Goal: Task Accomplishment & Management: Manage account settings

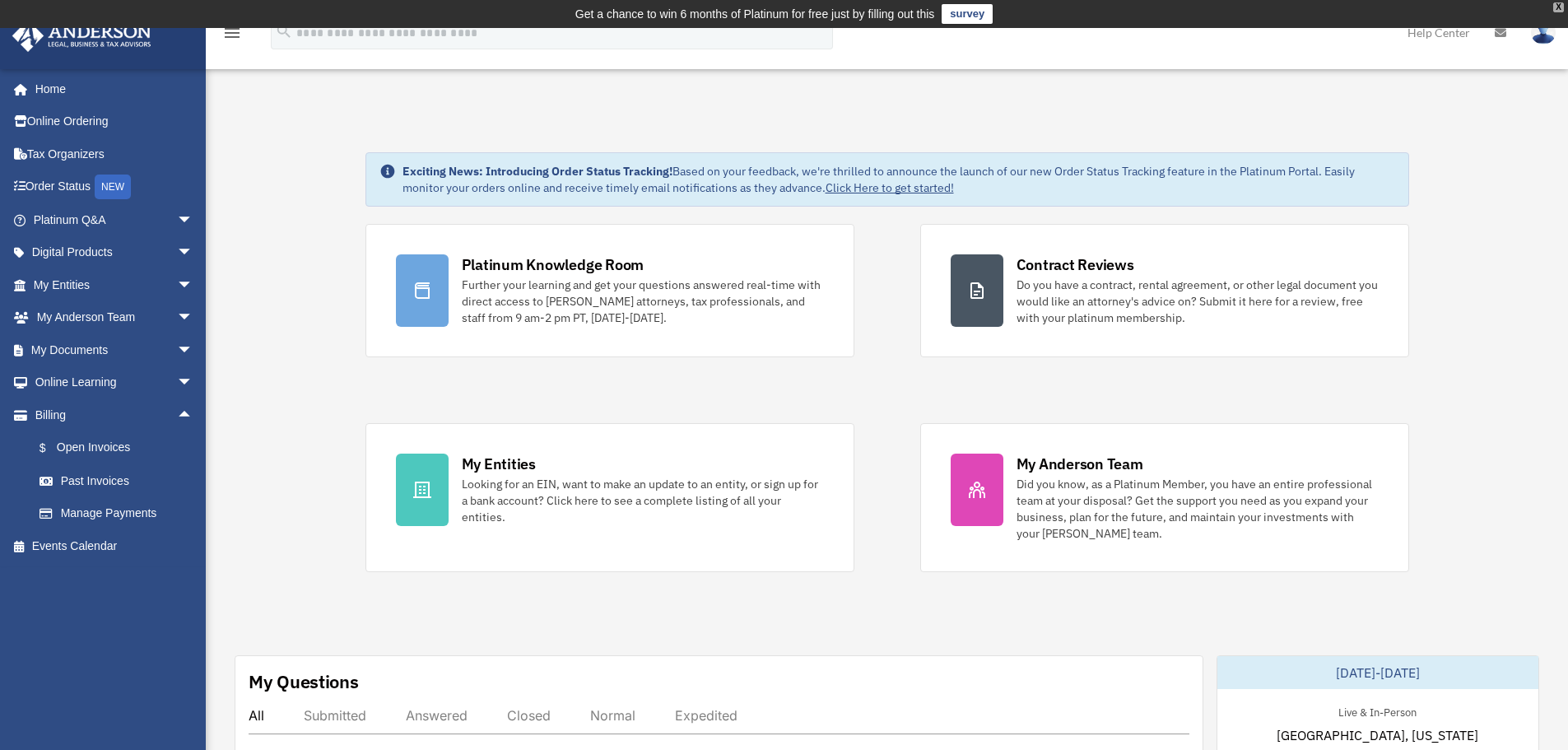
click at [1559, 5] on div "X" at bounding box center [1559, 7] width 11 height 10
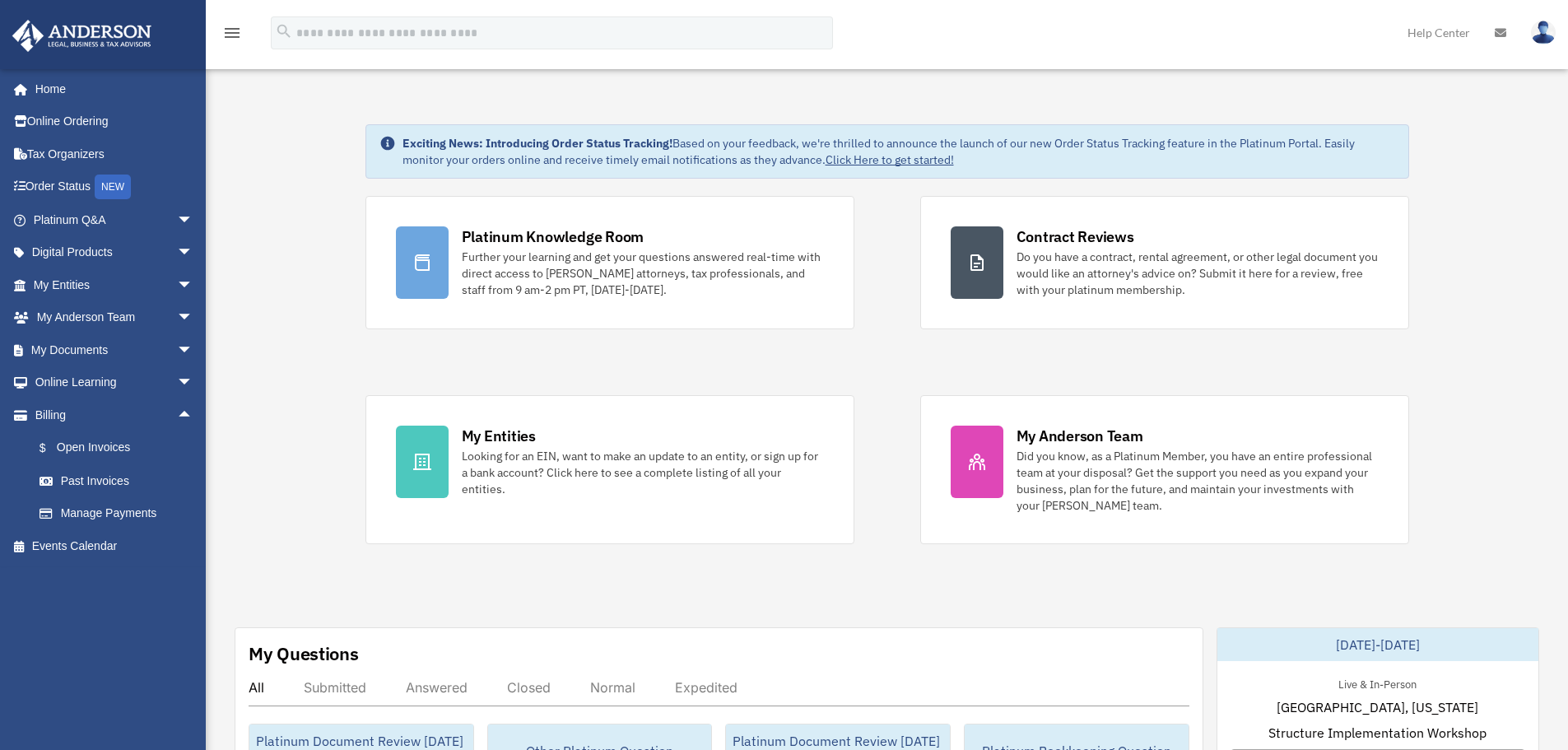
click at [1544, 38] on img at bounding box center [1543, 32] width 25 height 24
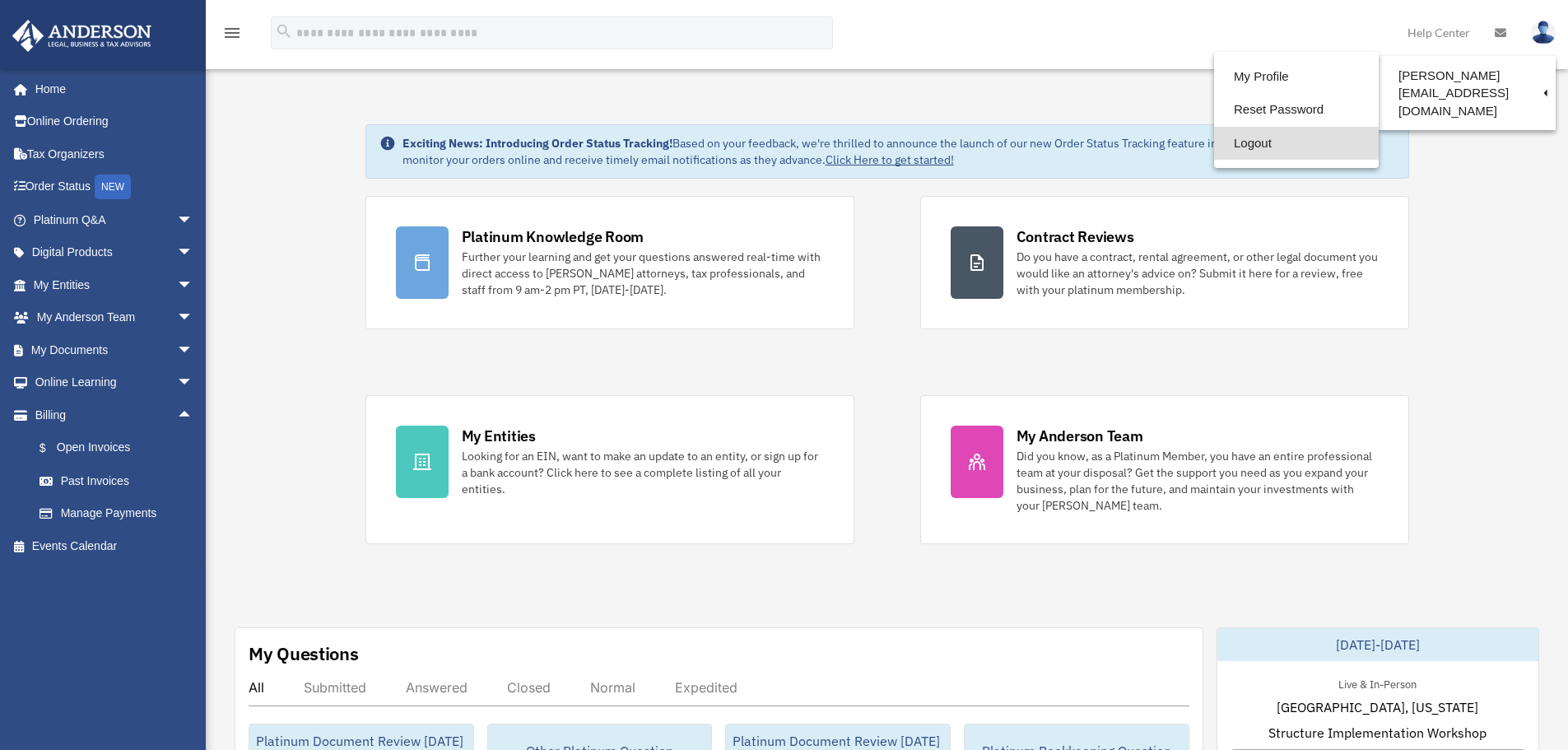
click at [1214, 141] on link "Logout" at bounding box center [1296, 143] width 165 height 33
